Goal: Transaction & Acquisition: Purchase product/service

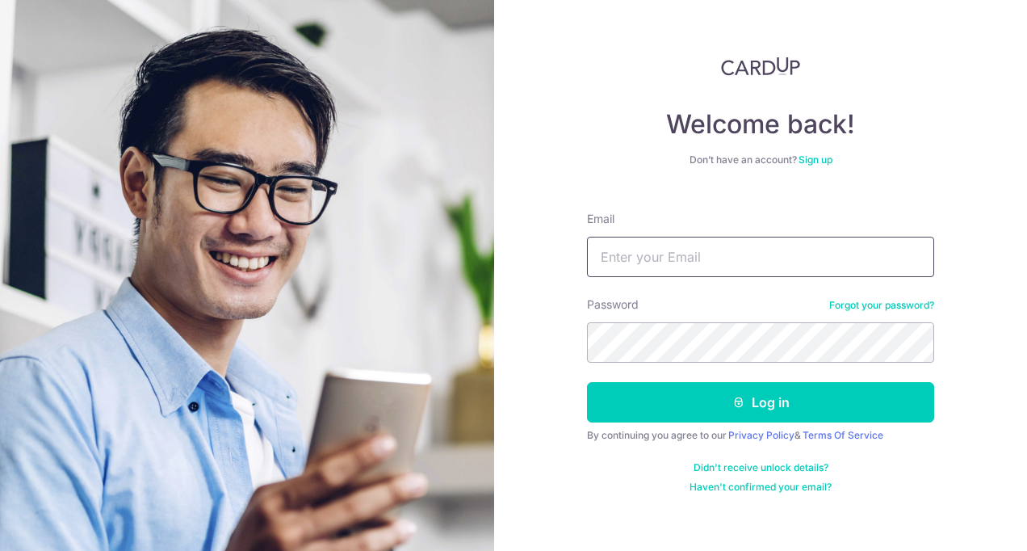
click at [746, 263] on input "Email" at bounding box center [760, 257] width 347 height 40
type input "[EMAIL_ADDRESS][DOMAIN_NAME]"
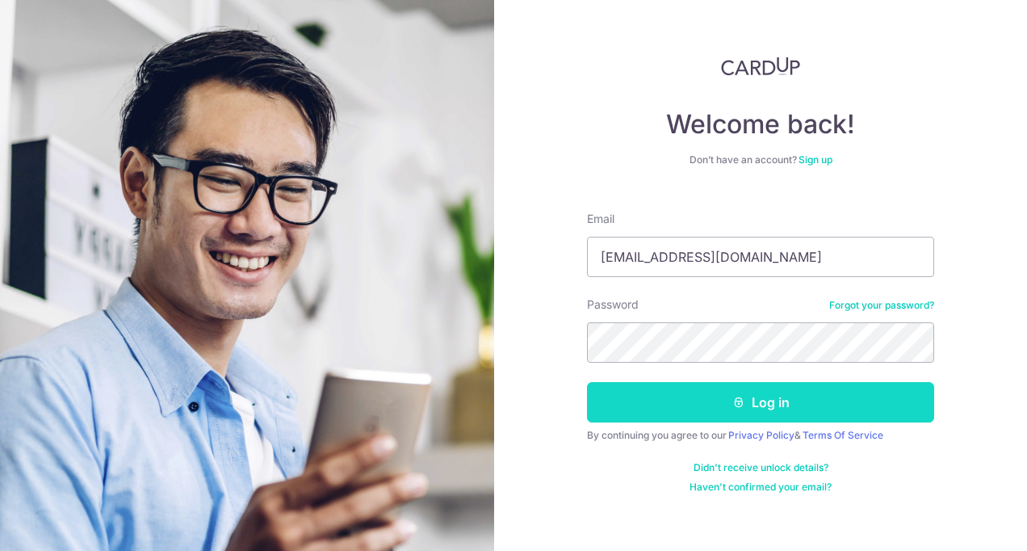
click at [853, 397] on button "Log in" at bounding box center [760, 402] width 347 height 40
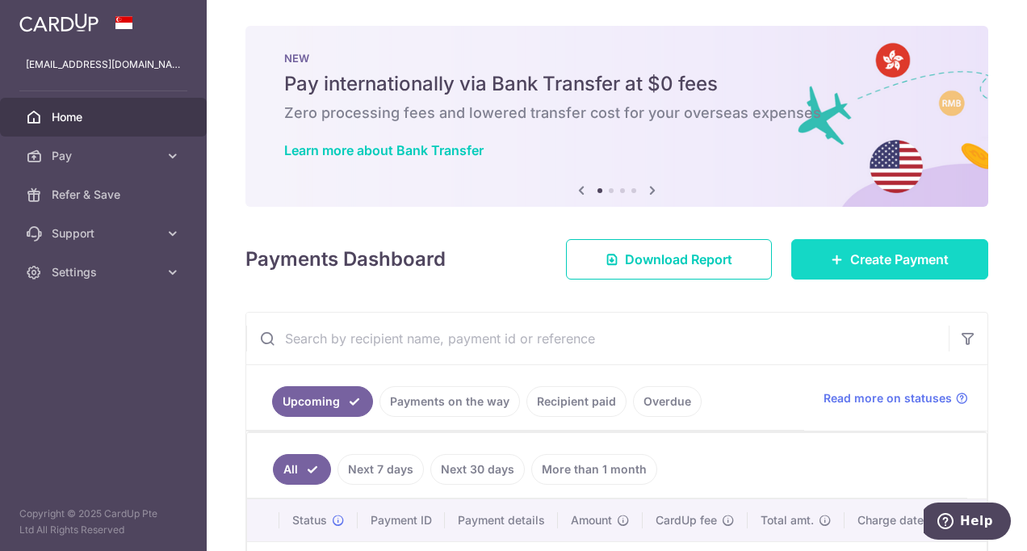
click at [854, 255] on span "Create Payment" at bounding box center [900, 259] width 99 height 19
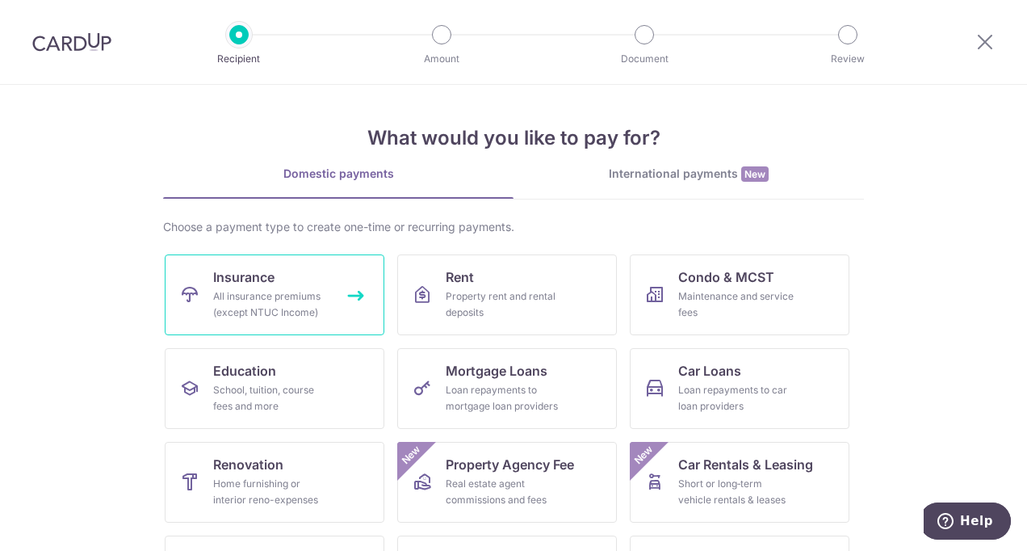
click at [265, 278] on span "Insurance" at bounding box center [243, 276] width 61 height 19
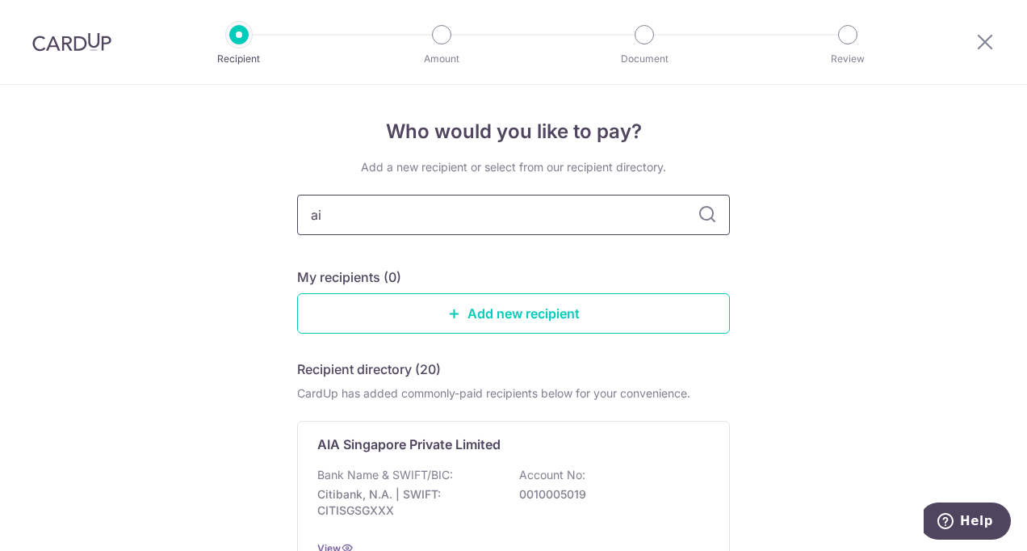
type input "aia"
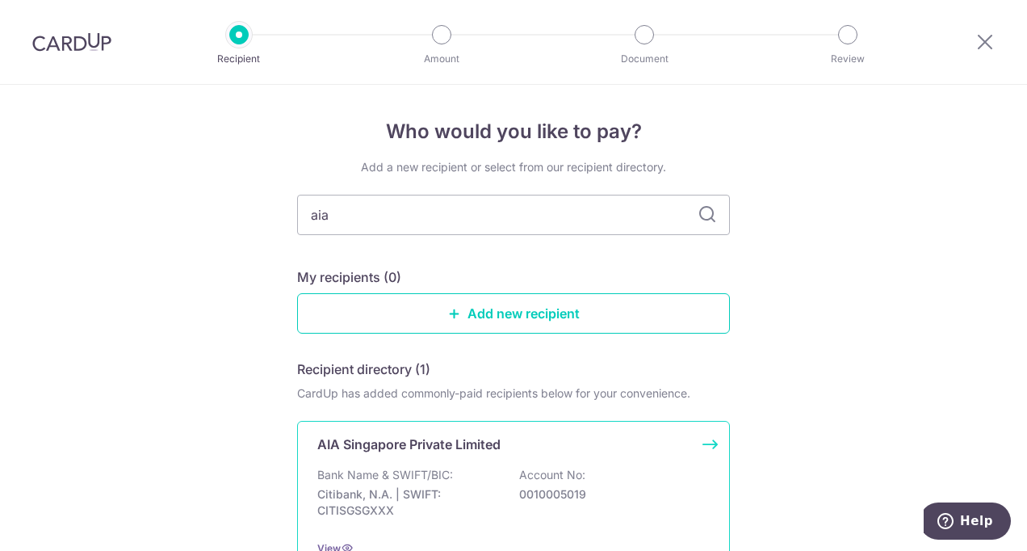
click at [437, 459] on div "AIA Singapore Private Limited Bank Name & SWIFT/BIC: Citibank, N.A. | SWIFT: CI…" at bounding box center [513, 495] width 433 height 149
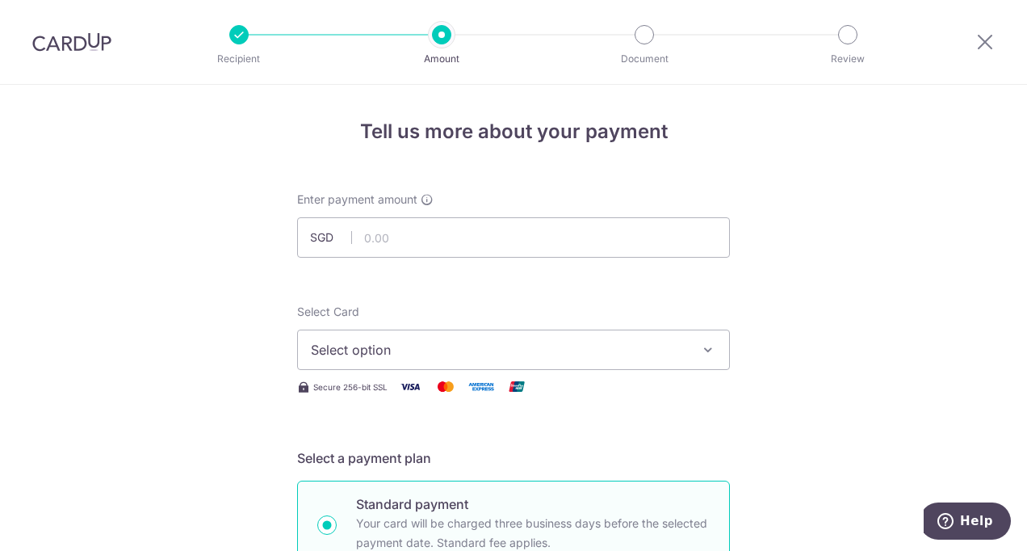
click at [397, 350] on span "Select option" at bounding box center [499, 349] width 376 height 19
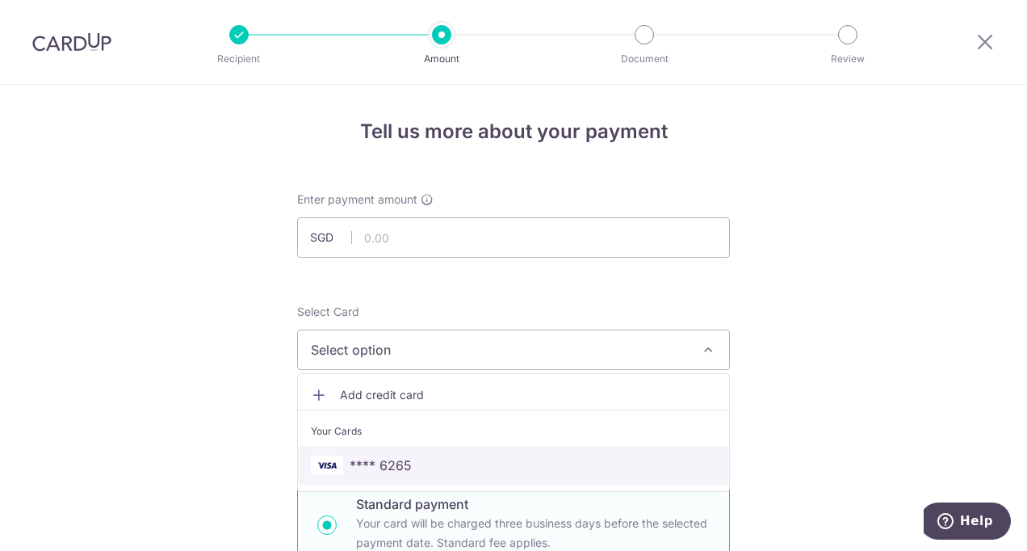
click at [401, 464] on span "**** 6265" at bounding box center [381, 465] width 62 height 19
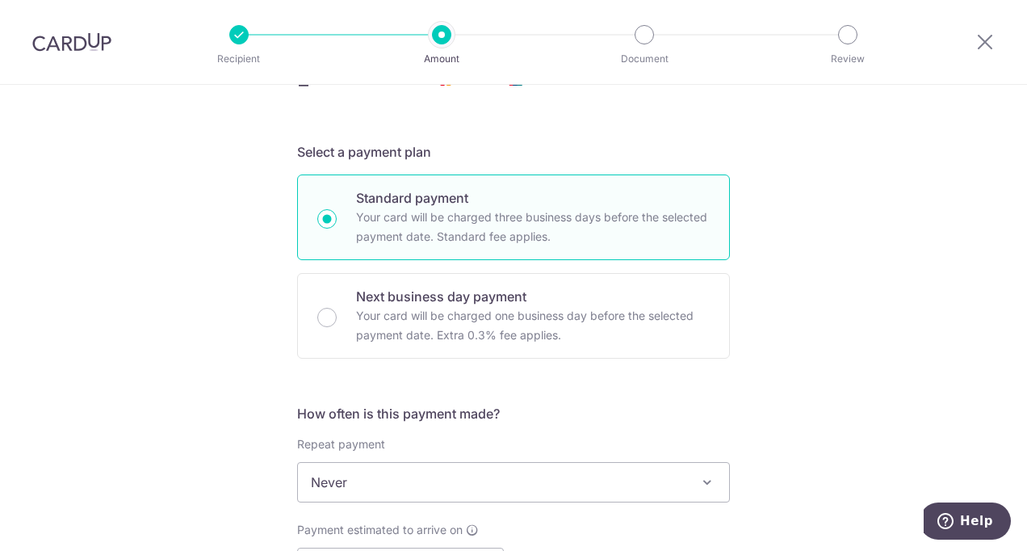
scroll to position [404, 0]
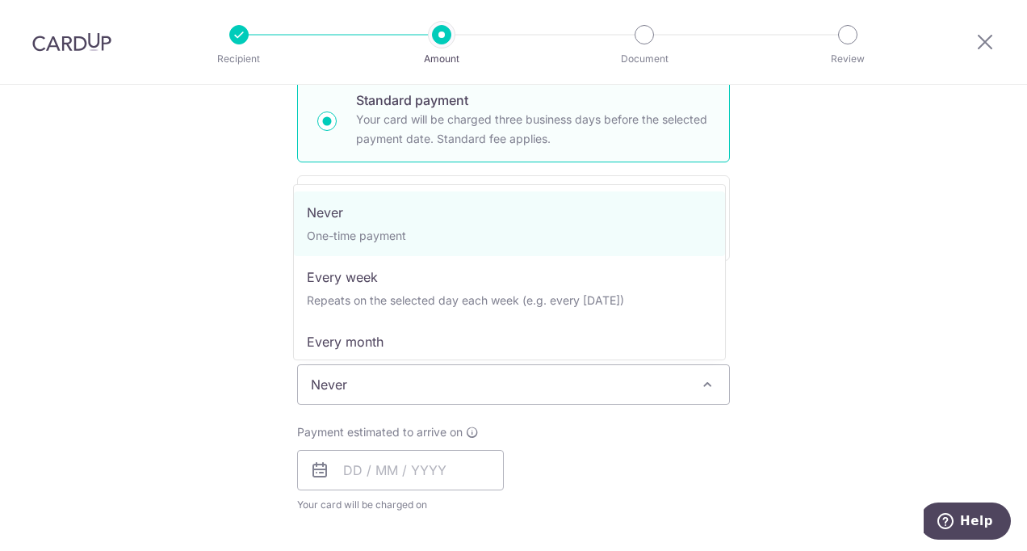
click at [368, 382] on span "Never" at bounding box center [513, 384] width 431 height 39
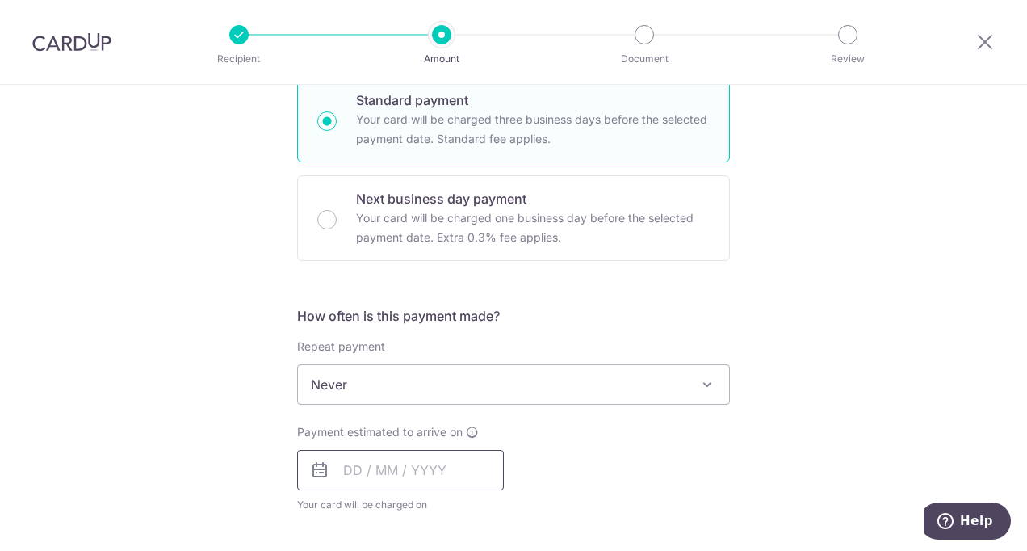
click at [371, 472] on input "text" at bounding box center [400, 470] width 207 height 40
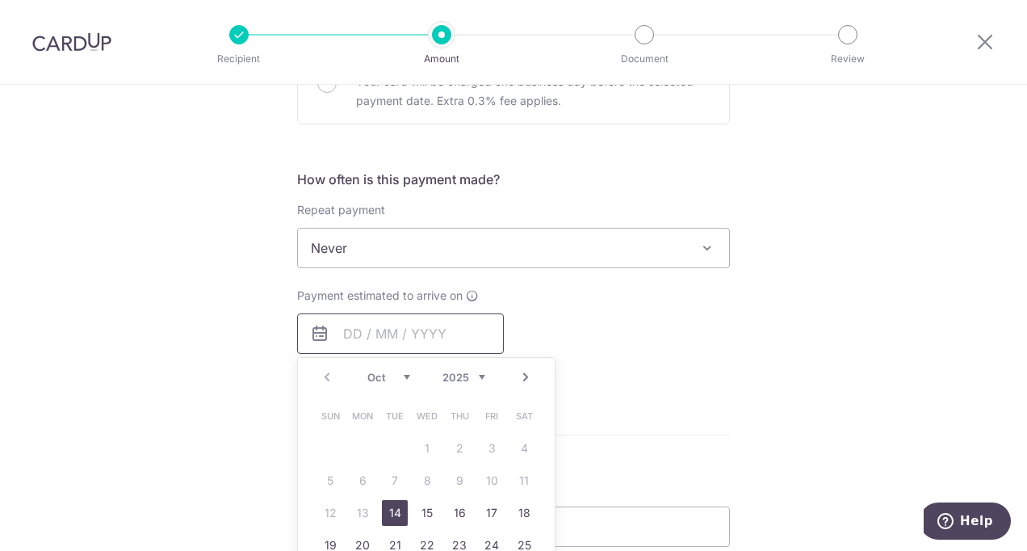
scroll to position [727, 0]
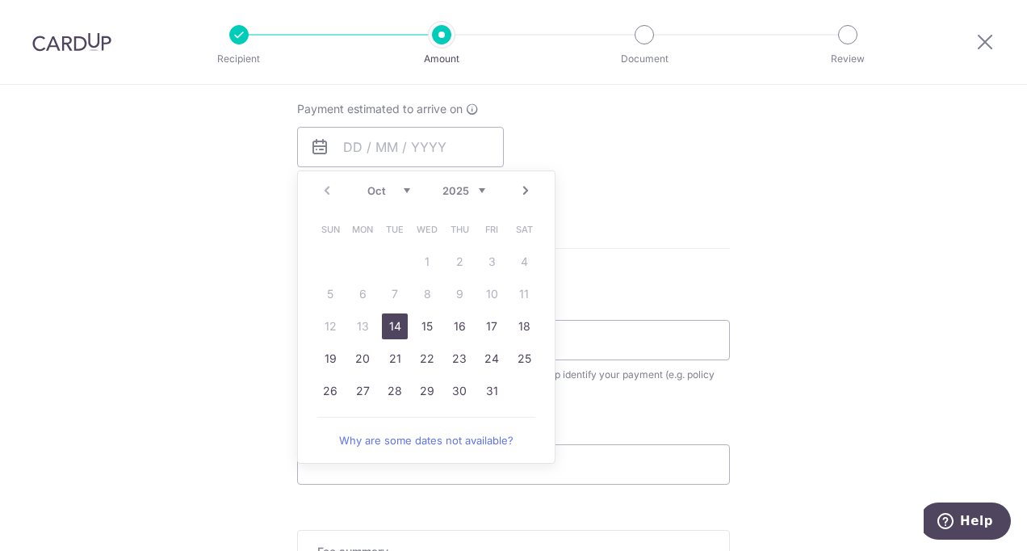
click at [389, 326] on link "14" at bounding box center [395, 326] width 26 height 26
type input "14/10/2025"
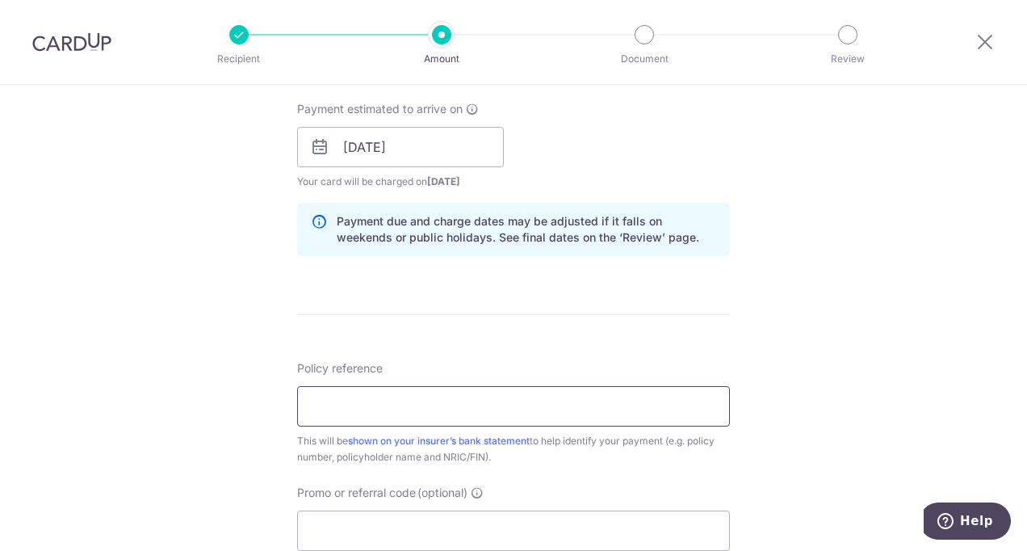
click at [384, 391] on input "Policy reference" at bounding box center [513, 406] width 433 height 40
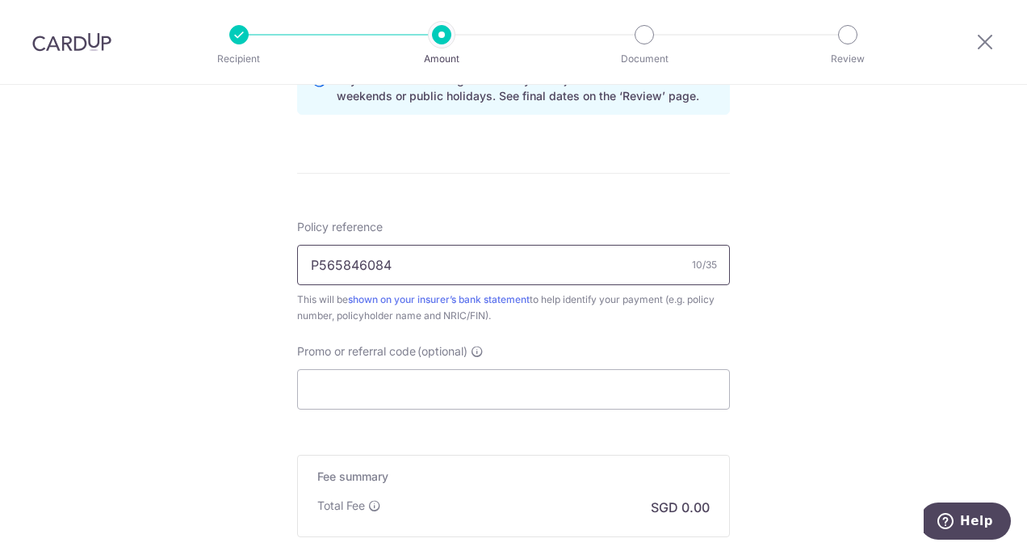
scroll to position [969, 0]
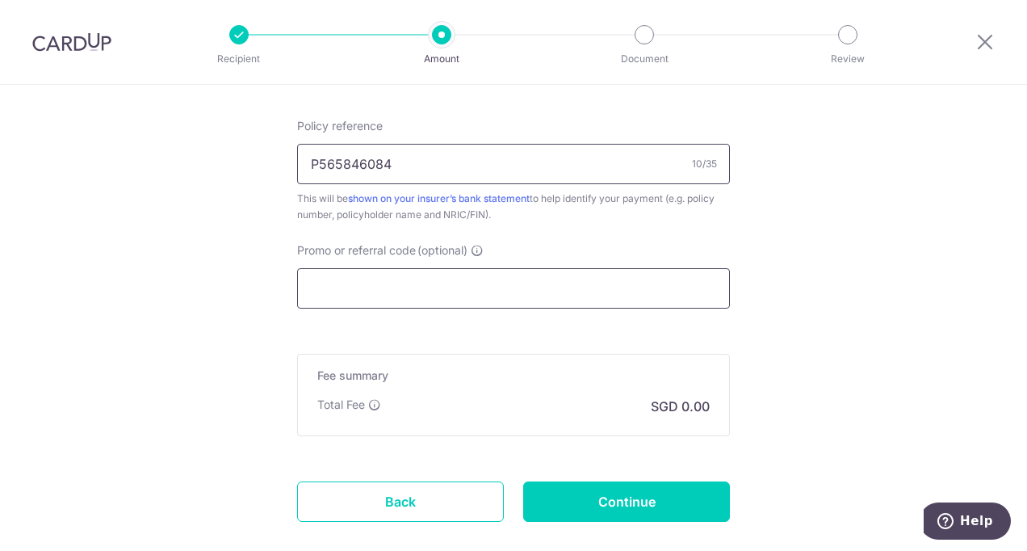
type input "P565846084"
click at [414, 297] on input "Promo or referral code (optional)" at bounding box center [513, 288] width 433 height 40
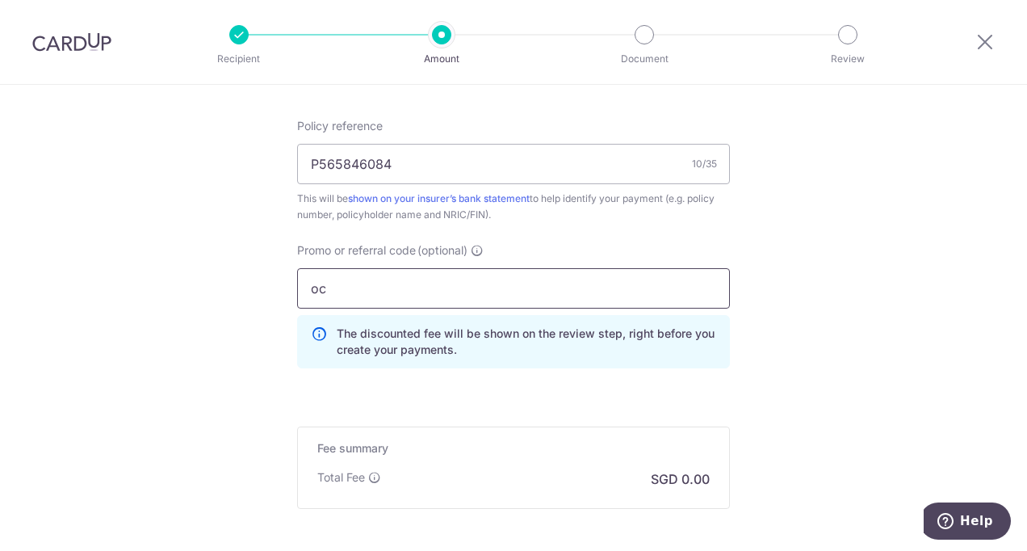
type input "o"
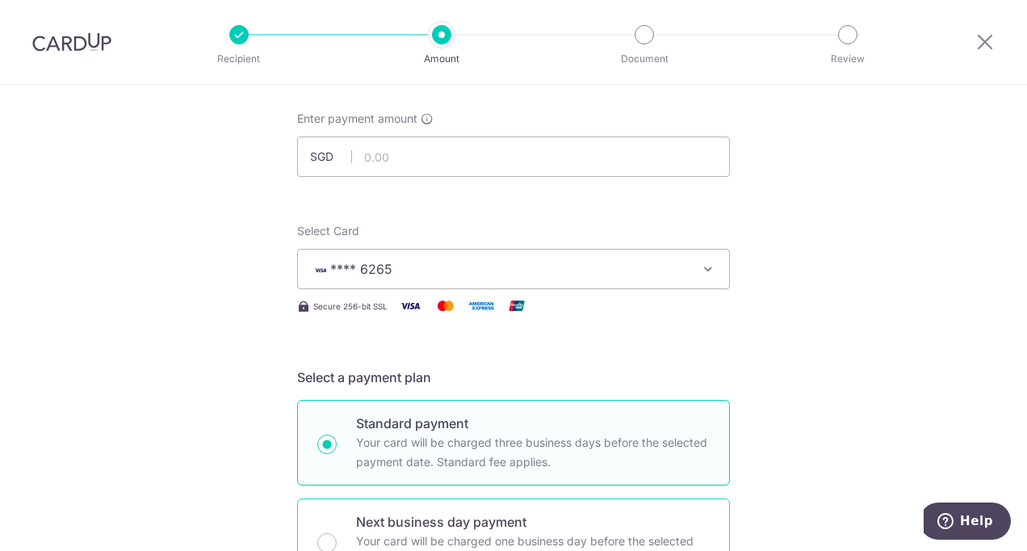
scroll to position [80, 0]
type input "OCBC195"
click at [393, 157] on input "text" at bounding box center [513, 157] width 433 height 40
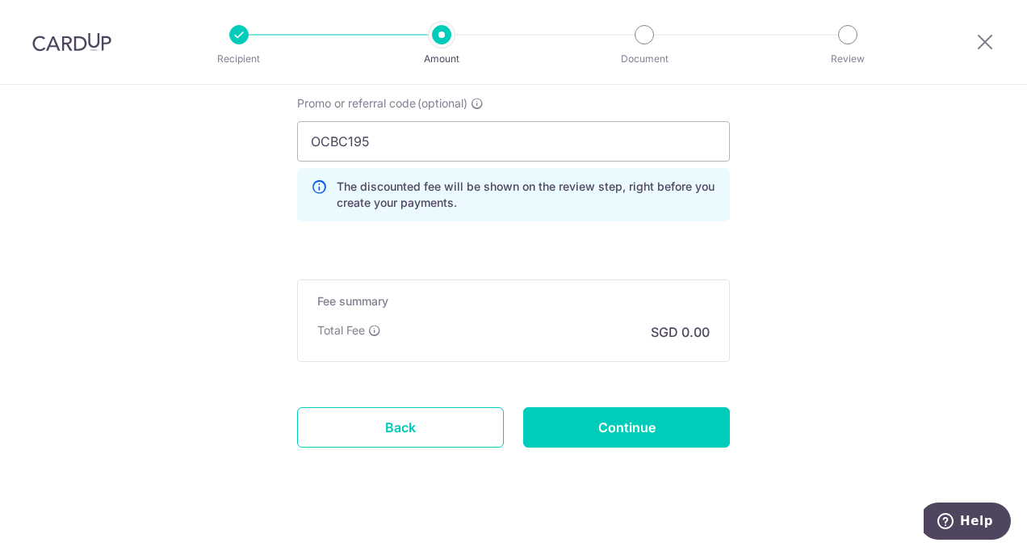
scroll to position [1129, 0]
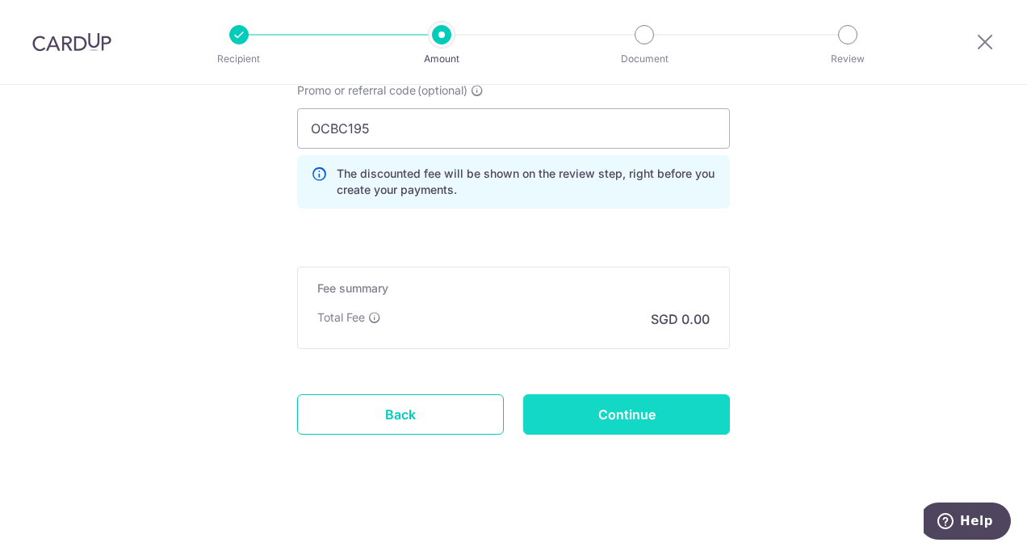
click at [631, 410] on input "Continue" at bounding box center [626, 414] width 207 height 40
type input "675.80"
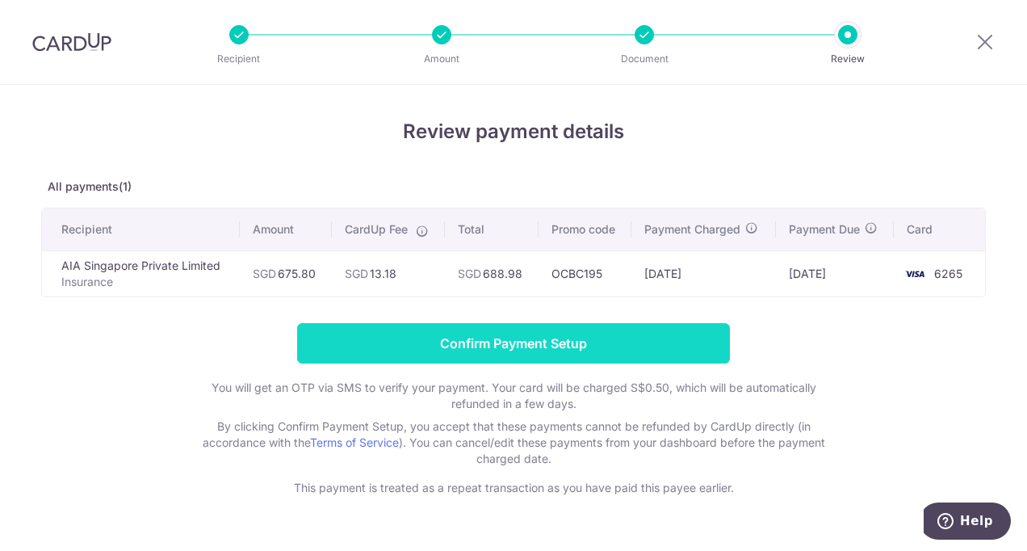
click at [472, 341] on input "Confirm Payment Setup" at bounding box center [513, 343] width 433 height 40
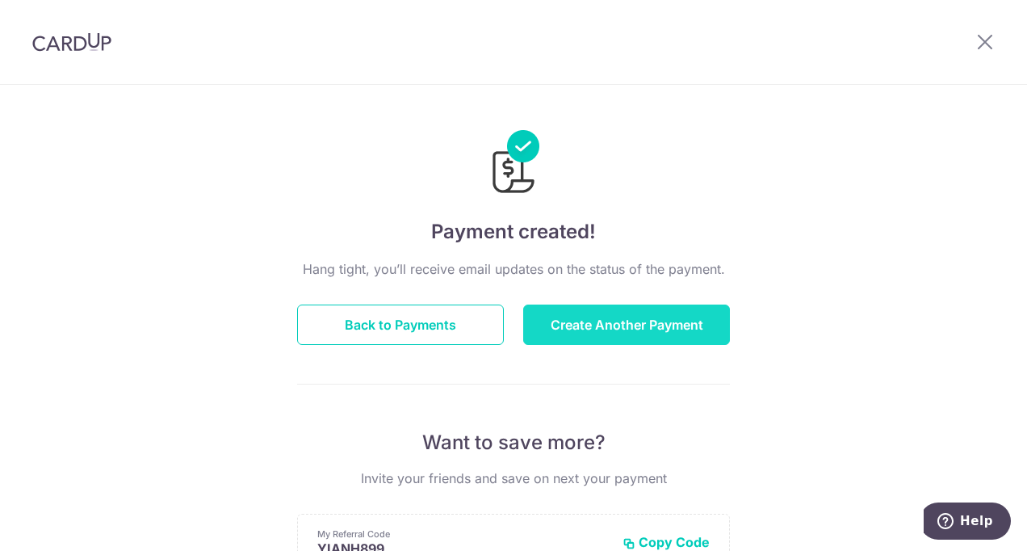
click at [578, 330] on button "Create Another Payment" at bounding box center [626, 325] width 207 height 40
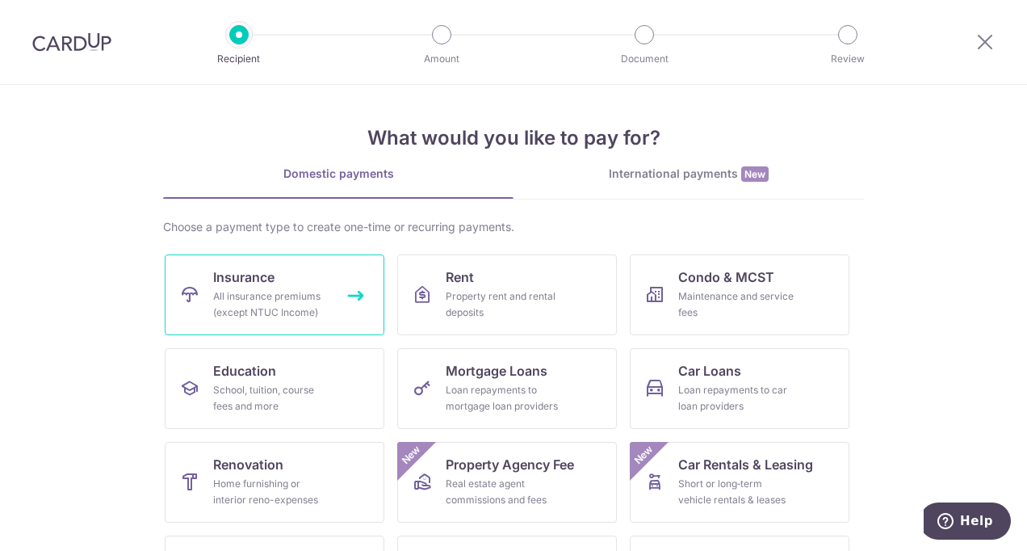
click at [277, 295] on div "All insurance premiums (except NTUC Income)" at bounding box center [271, 304] width 116 height 32
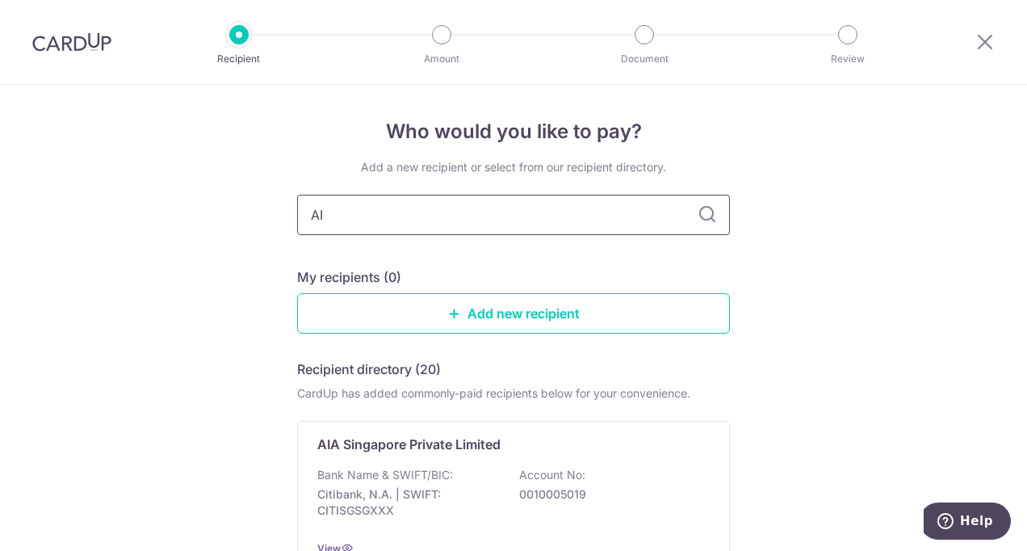
type input "AIA"
click at [708, 221] on icon at bounding box center [707, 214] width 19 height 19
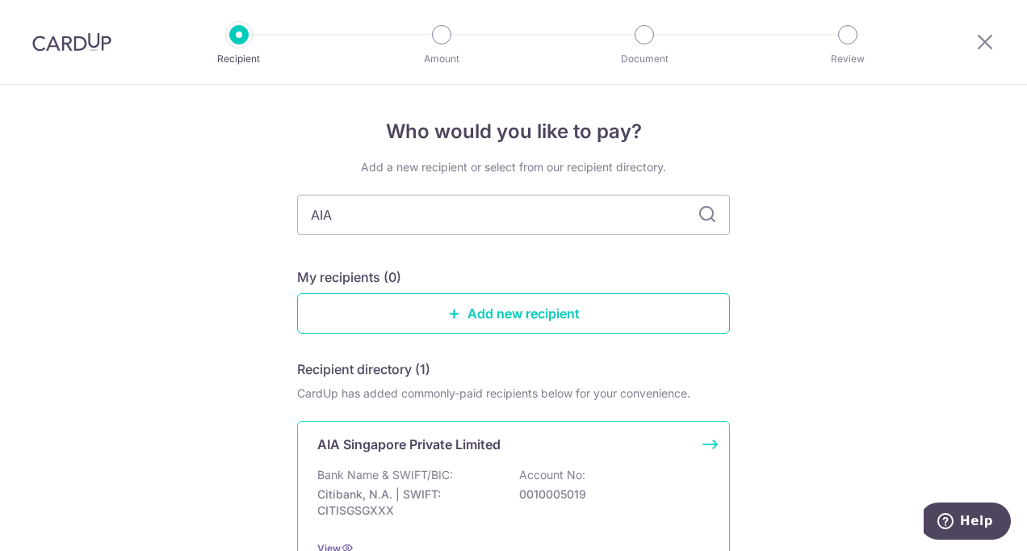
click at [448, 461] on div "AIA Singapore Private Limited Bank Name & SWIFT/BIC: Citibank, N.A. | SWIFT: CI…" at bounding box center [513, 495] width 433 height 149
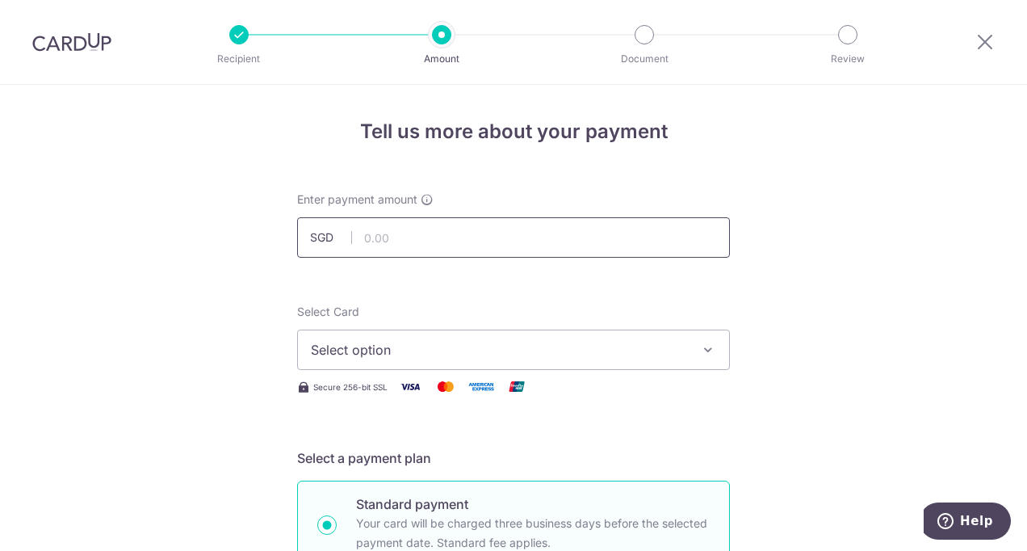
click at [367, 245] on input "text" at bounding box center [513, 237] width 433 height 40
type input "1,861.20"
click at [375, 346] on span "Select option" at bounding box center [499, 349] width 376 height 19
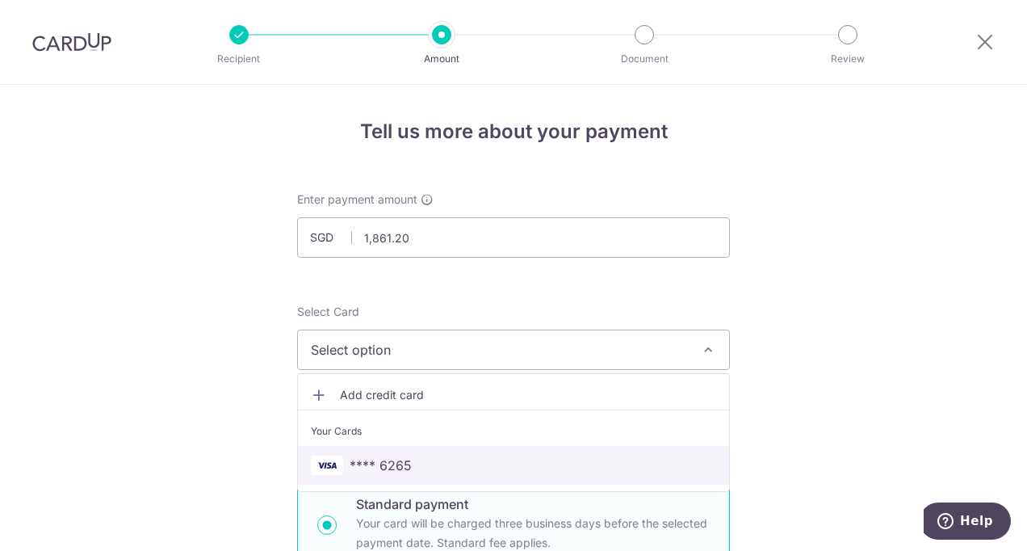
click at [396, 460] on span "**** 6265" at bounding box center [381, 465] width 62 height 19
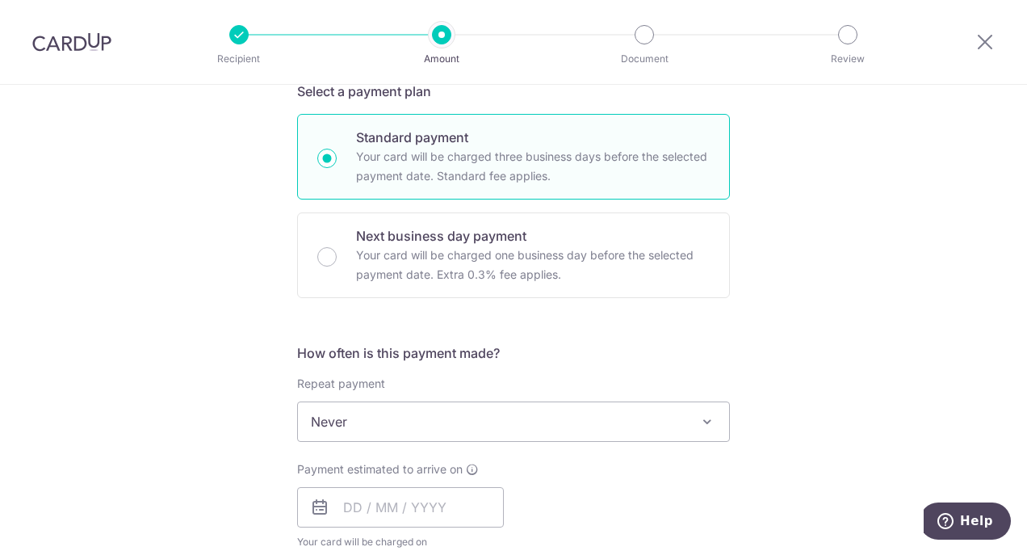
scroll to position [485, 0]
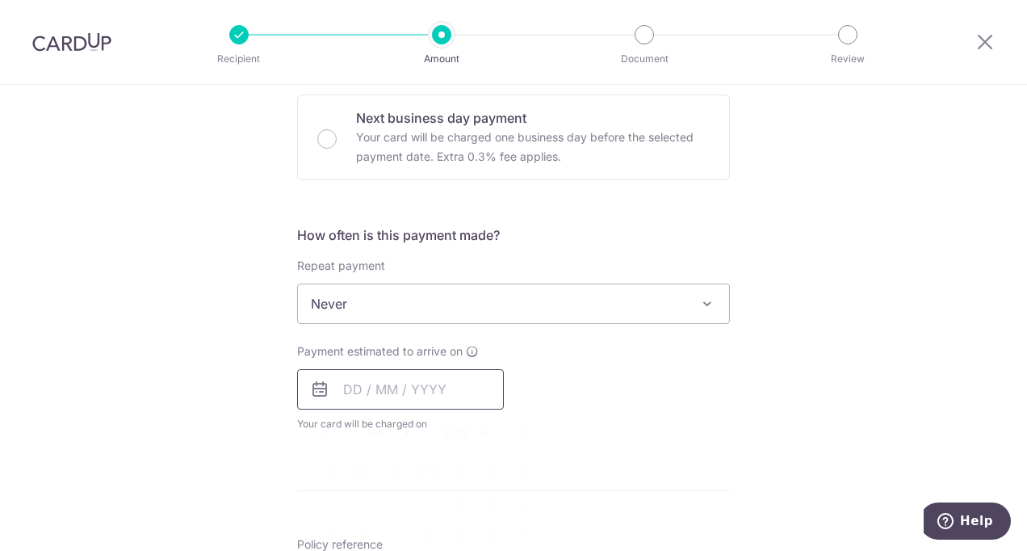
click at [415, 396] on input "text" at bounding box center [400, 389] width 207 height 40
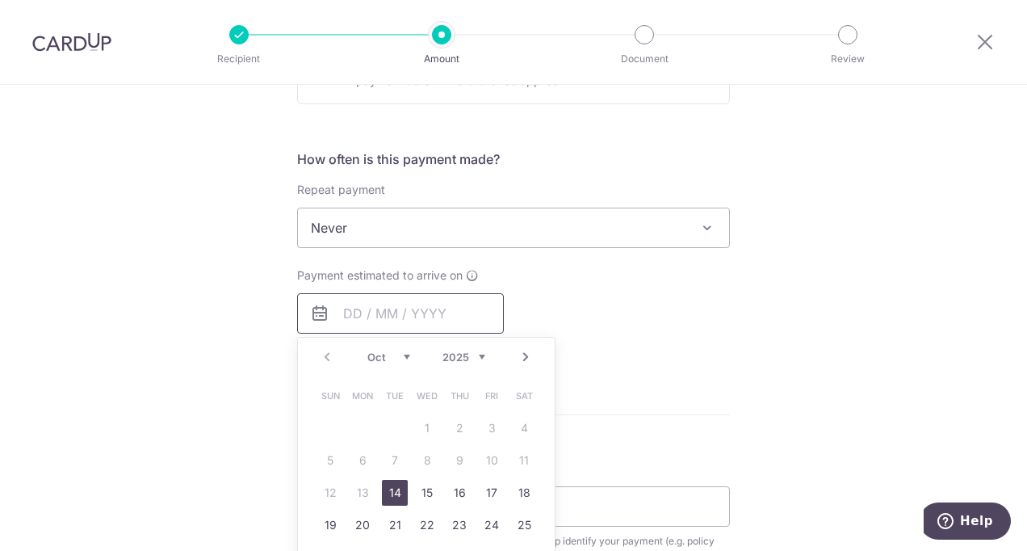
scroll to position [646, 0]
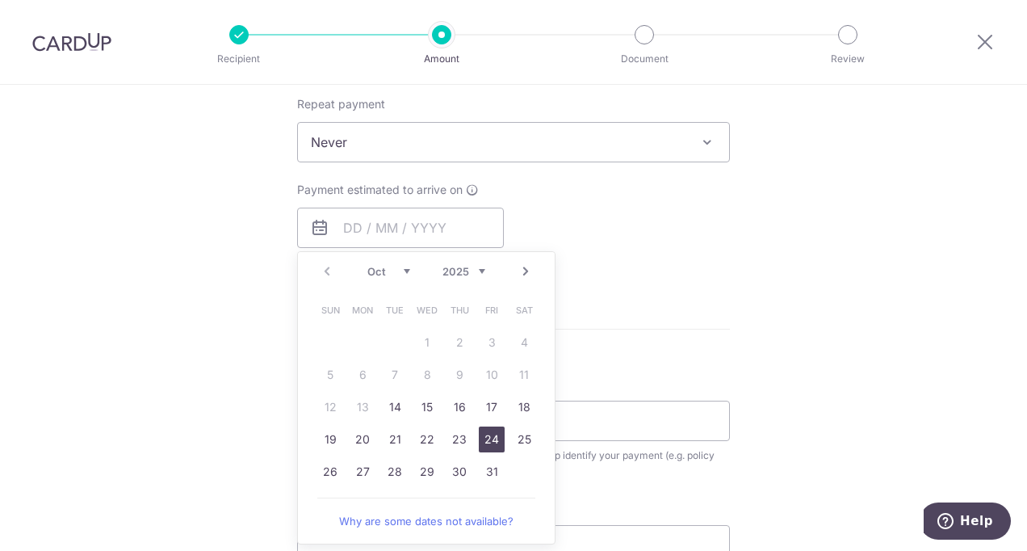
click at [494, 444] on link "24" at bounding box center [492, 440] width 26 height 26
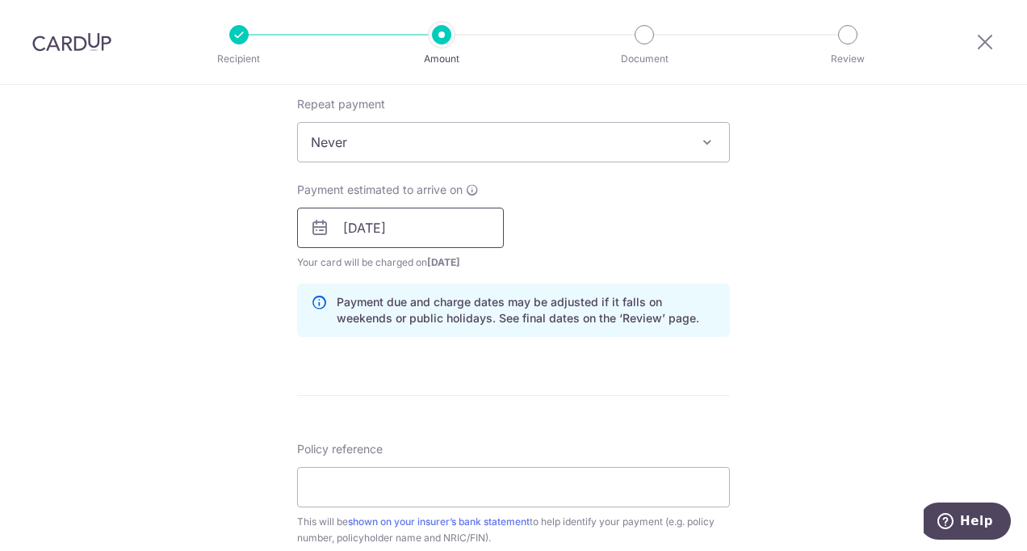
click at [370, 232] on input "[DATE]" at bounding box center [400, 228] width 207 height 40
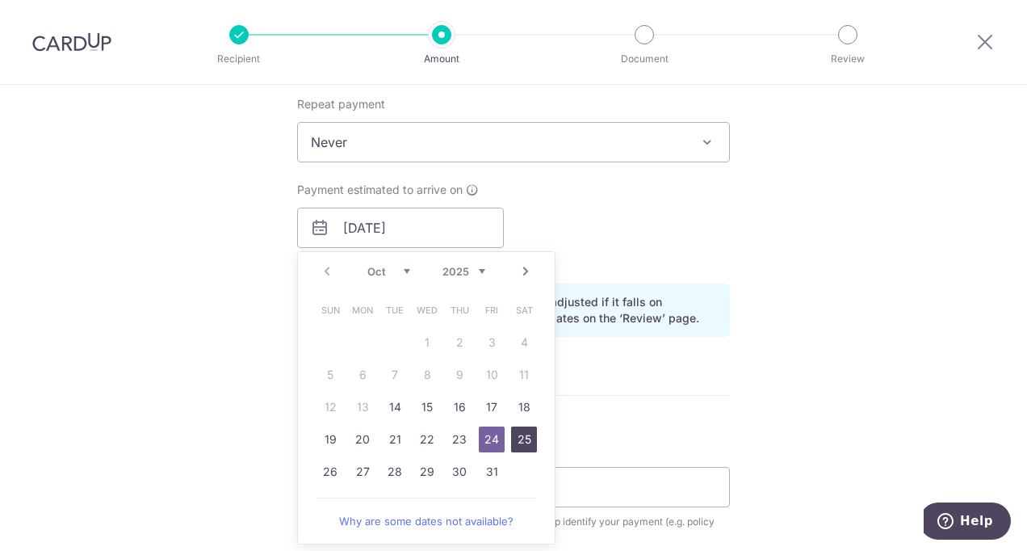
click at [523, 439] on link "25" at bounding box center [524, 440] width 26 height 26
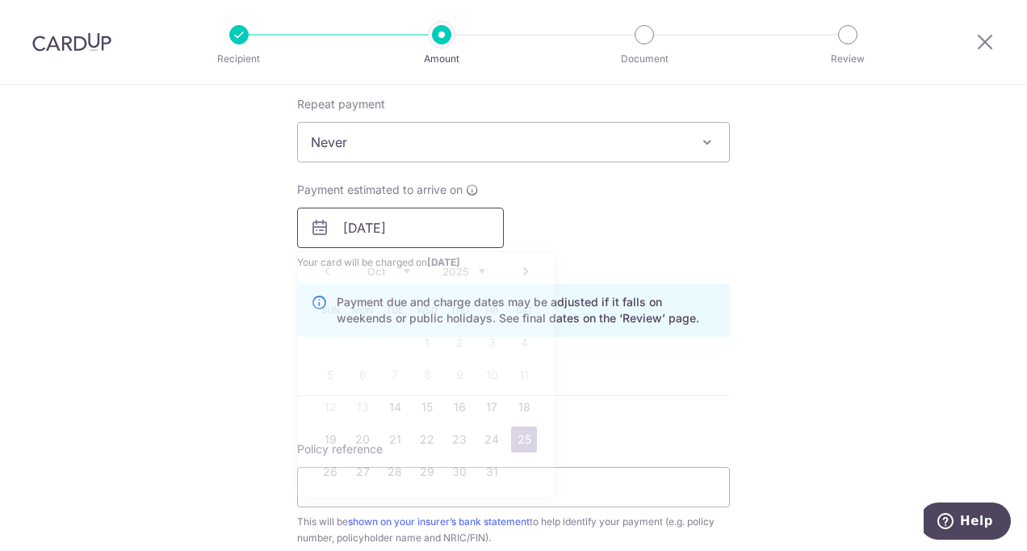
click at [355, 233] on input "[DATE]" at bounding box center [400, 228] width 207 height 40
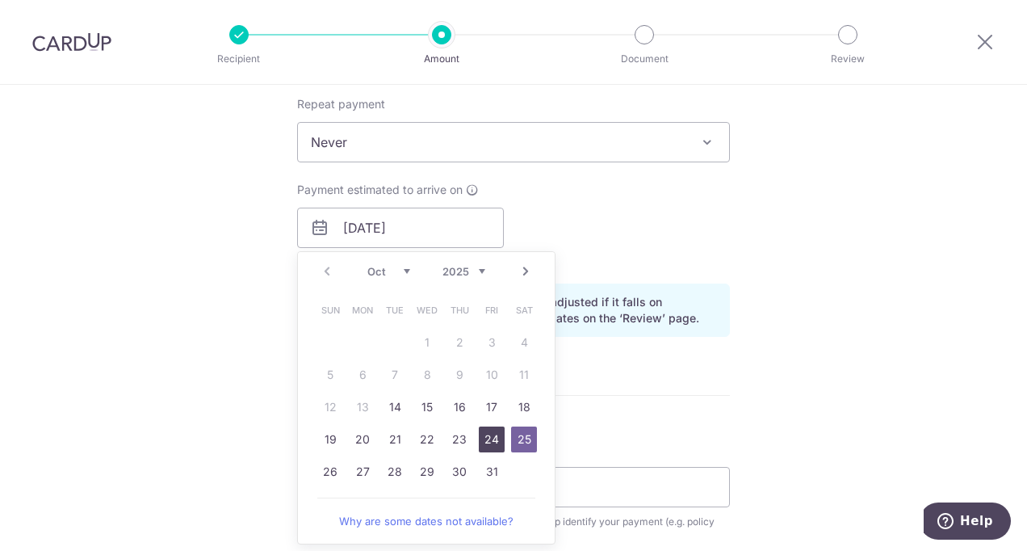
click at [485, 441] on link "24" at bounding box center [492, 440] width 26 height 26
type input "[DATE]"
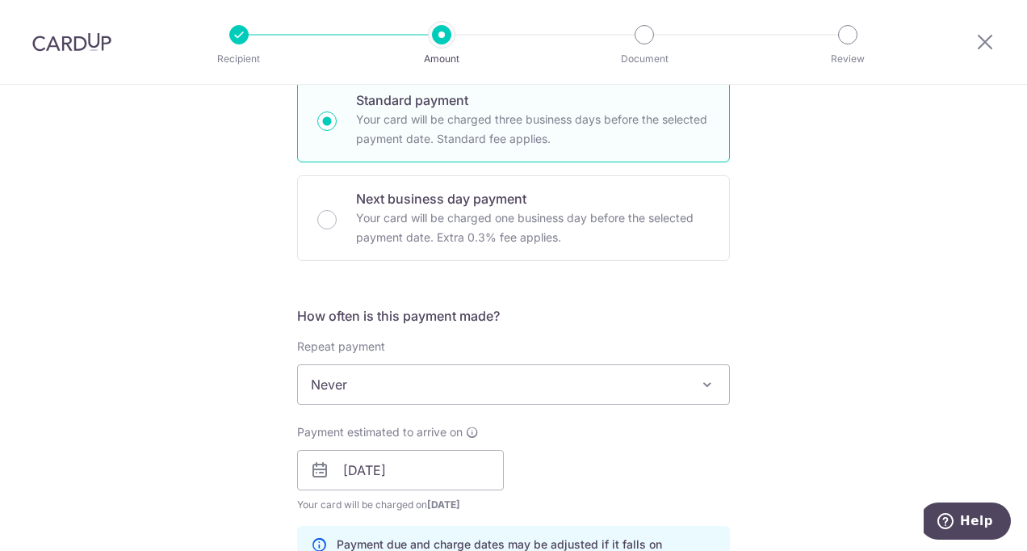
scroll to position [889, 0]
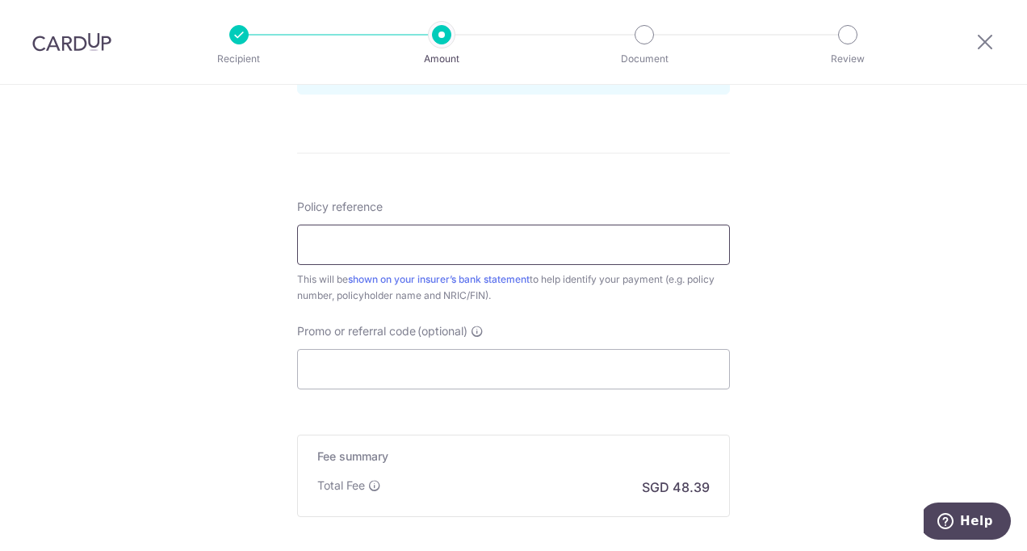
click at [340, 255] on input "Policy reference" at bounding box center [513, 245] width 433 height 40
type input "l"
type input "L531336874"
click at [431, 374] on input "Promo or referral code (optional)" at bounding box center [513, 369] width 433 height 40
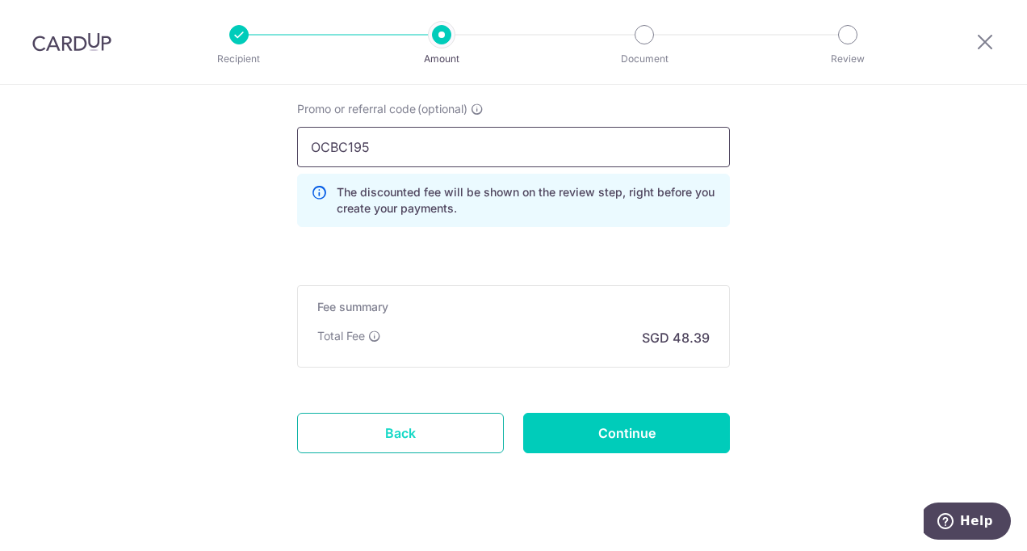
scroll to position [1129, 0]
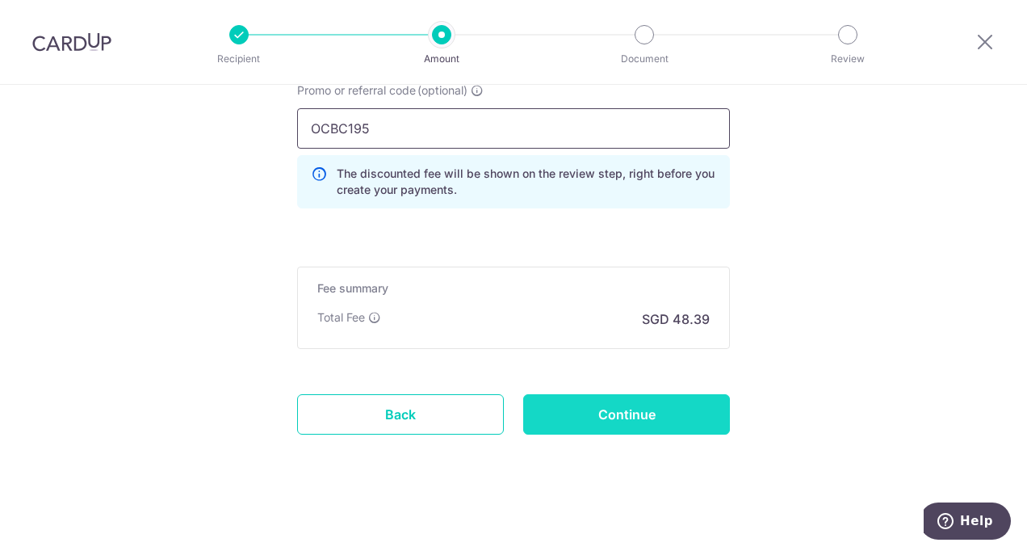
type input "OCBC195"
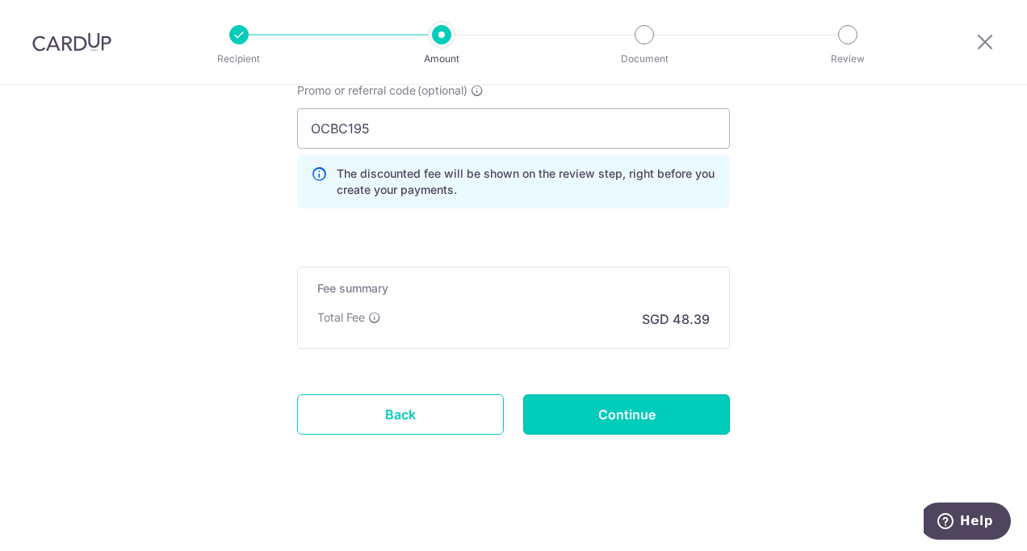
click at [606, 416] on input "Continue" at bounding box center [626, 414] width 207 height 40
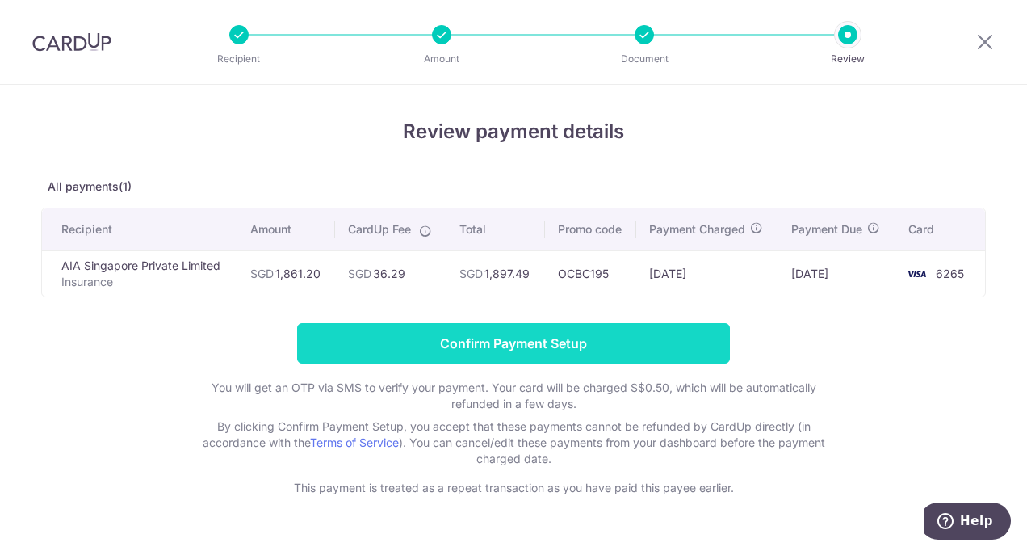
click at [519, 335] on input "Confirm Payment Setup" at bounding box center [513, 343] width 433 height 40
